Goal: Transaction & Acquisition: Purchase product/service

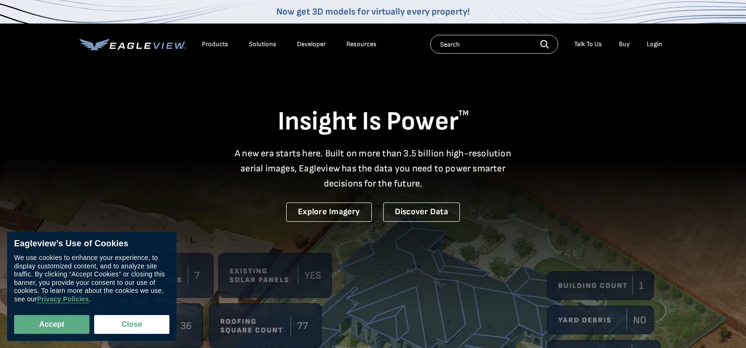
click at [654, 45] on div "Login" at bounding box center [655, 44] width 16 height 8
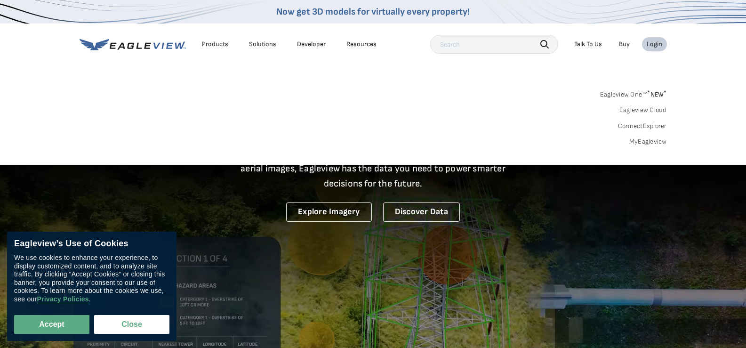
click at [653, 144] on link "MyEagleview" at bounding box center [648, 141] width 38 height 8
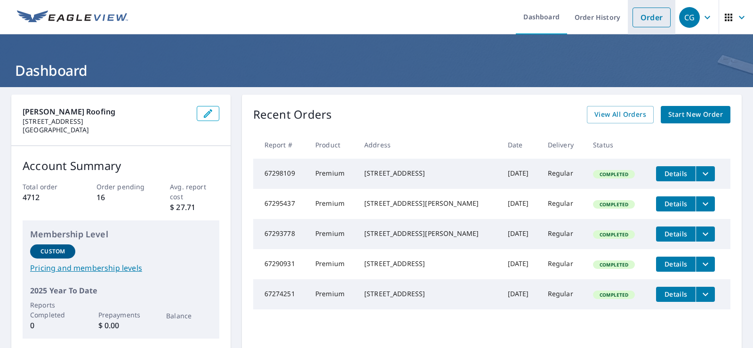
click at [654, 17] on link "Order" at bounding box center [652, 18] width 38 height 20
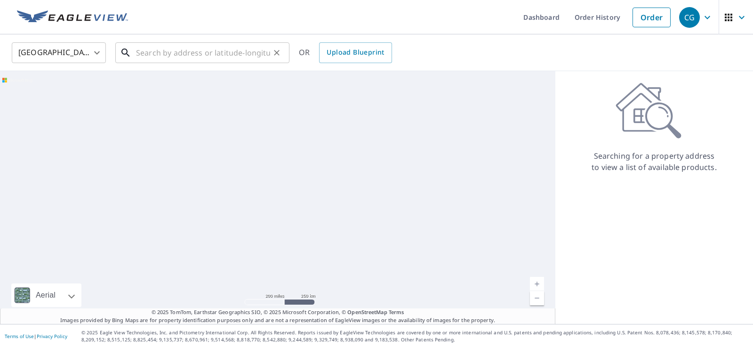
click at [190, 53] on input "text" at bounding box center [203, 53] width 134 height 26
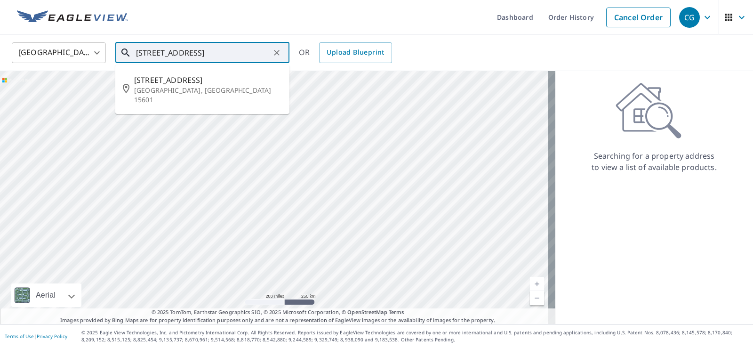
click at [172, 88] on p "Greensburg, PA 15601" at bounding box center [208, 95] width 148 height 19
type input "619 Ridgewood Dr Greensburg, PA 15601"
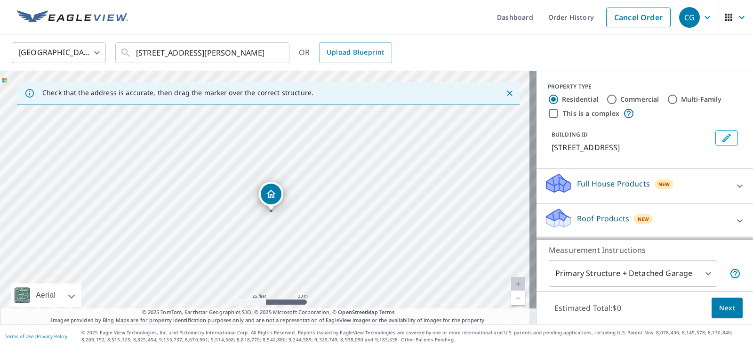
click at [603, 216] on p "Roof Products" at bounding box center [603, 218] width 52 height 11
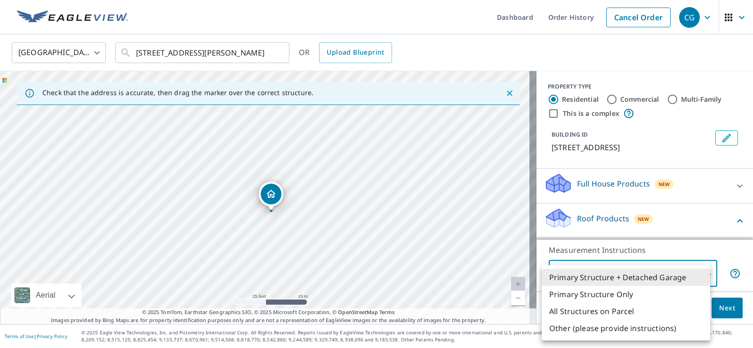
click at [695, 268] on body "CG CG Dashboard Order History Cancel Order CG United States US ​ 619 Ridgewood …" at bounding box center [376, 174] width 753 height 348
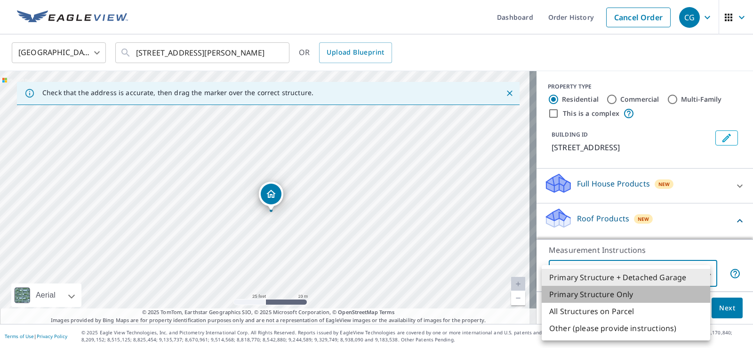
click at [595, 296] on li "Primary Structure Only" at bounding box center [626, 294] width 169 height 17
type input "2"
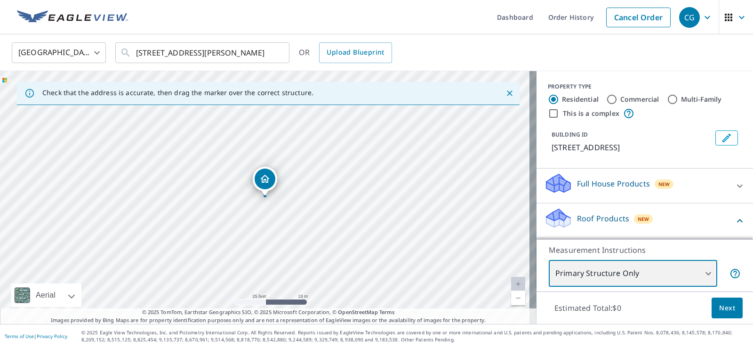
scroll to position [188, 0]
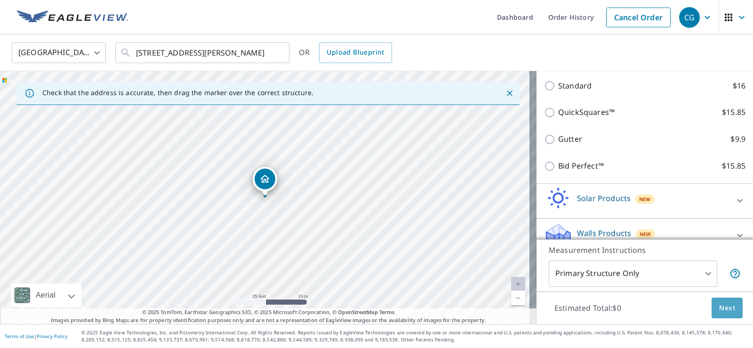
click at [720, 311] on span "Next" at bounding box center [727, 308] width 16 height 12
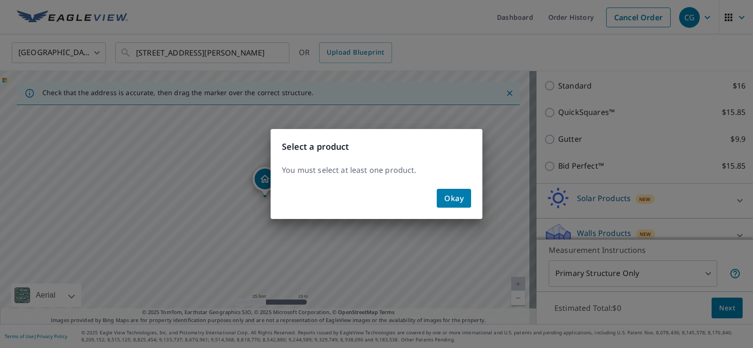
click at [455, 201] on span "Okay" at bounding box center [453, 198] width 19 height 13
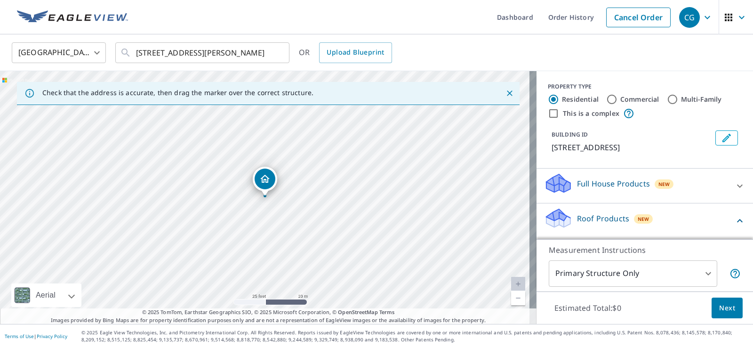
scroll to position [47, 0]
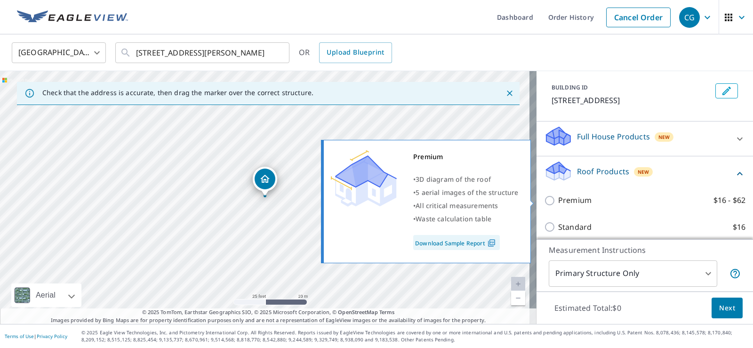
click at [544, 200] on input "Premium $16 - $62" at bounding box center [551, 200] width 14 height 11
checkbox input "true"
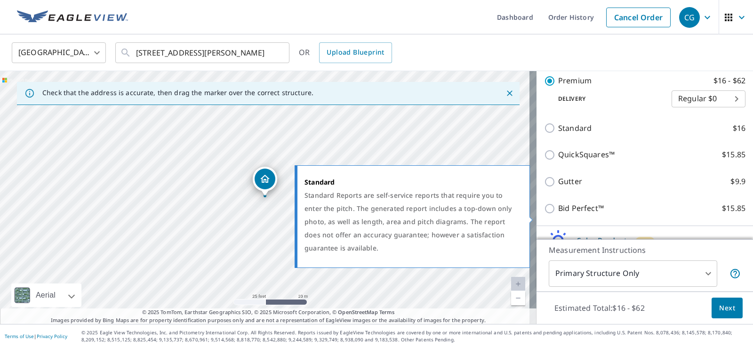
scroll to position [188, 0]
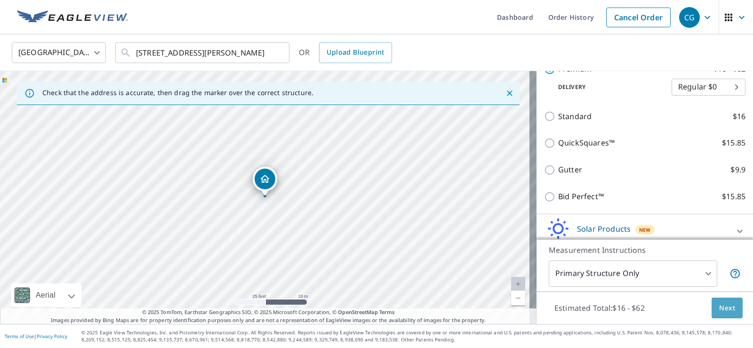
click at [721, 311] on span "Next" at bounding box center [727, 308] width 16 height 12
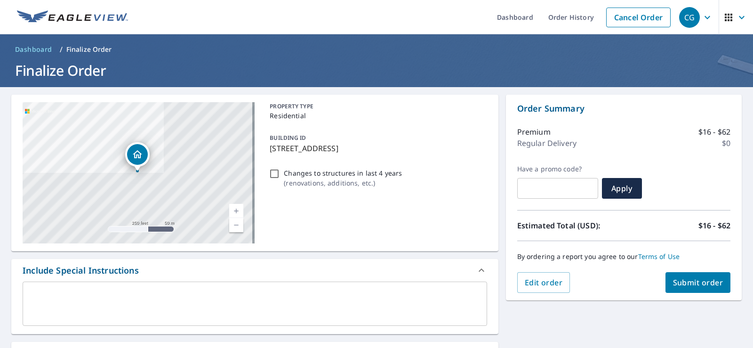
click at [678, 280] on span "Submit order" at bounding box center [698, 282] width 50 height 10
checkbox input "true"
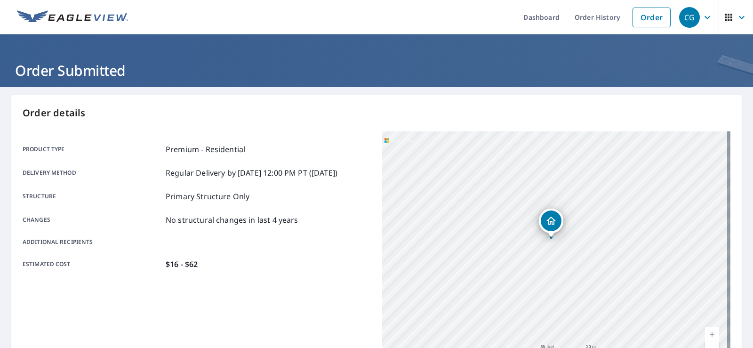
drag, startPoint x: 520, startPoint y: 217, endPoint x: 562, endPoint y: 294, distance: 88.1
click at [562, 294] on div "619 Ridgewood Dr Greensburg, PA 15601" at bounding box center [556, 248] width 348 height 235
